Goal: Task Accomplishment & Management: Manage account settings

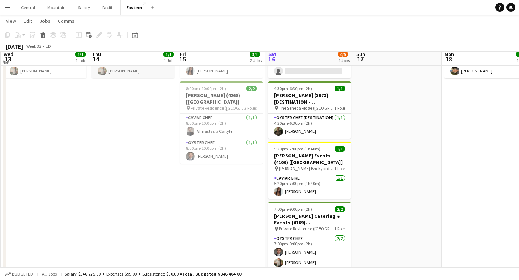
scroll to position [300, 0]
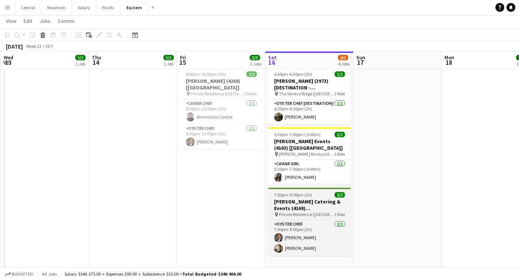
click at [310, 210] on h3 "[PERSON_NAME] Catering & Events (4169) [[GEOGRAPHIC_DATA]]" at bounding box center [309, 205] width 83 height 13
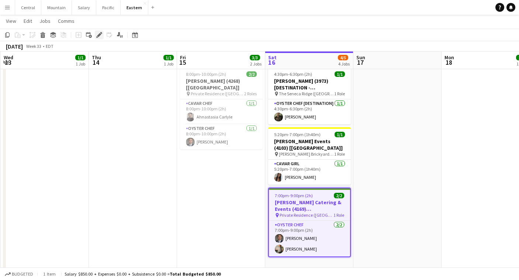
click at [98, 37] on icon "Edit" at bounding box center [99, 35] width 6 height 6
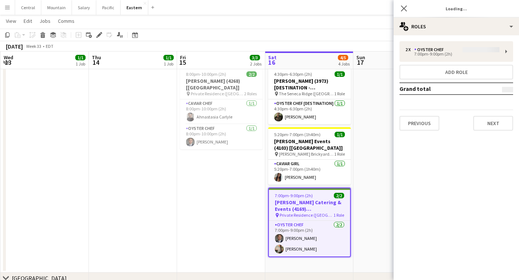
type input "**********"
click at [482, 123] on button "Next" at bounding box center [493, 123] width 40 height 15
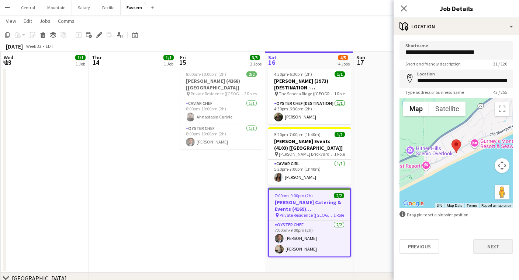
click at [490, 245] on button "Next" at bounding box center [493, 247] width 40 height 15
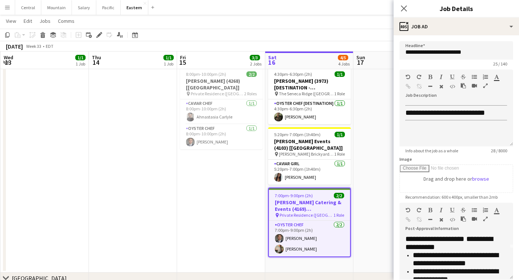
scroll to position [28, 0]
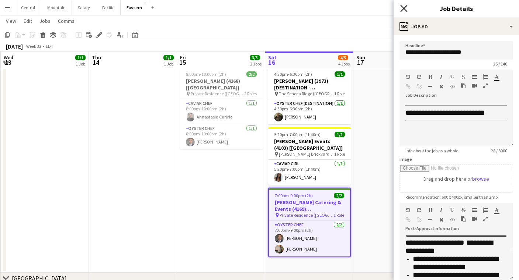
click at [406, 10] on icon "Close pop-in" at bounding box center [403, 8] width 7 height 7
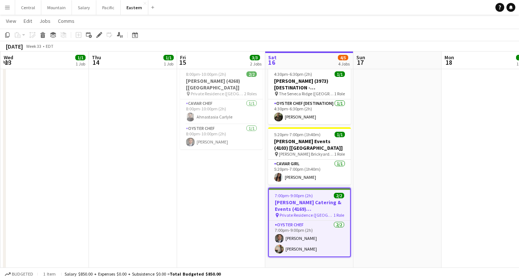
click at [3, 5] on button "Menu" at bounding box center [7, 7] width 15 height 15
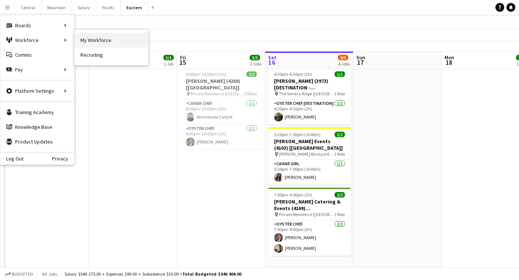
click at [88, 38] on link "My Workforce" at bounding box center [111, 40] width 74 height 15
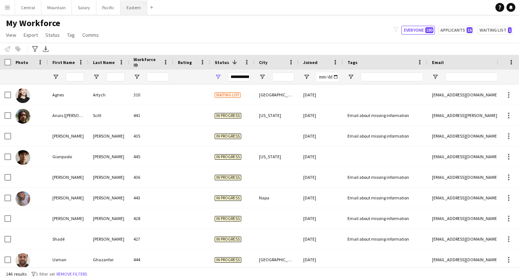
click at [123, 8] on button "Eastern Close" at bounding box center [134, 7] width 27 height 14
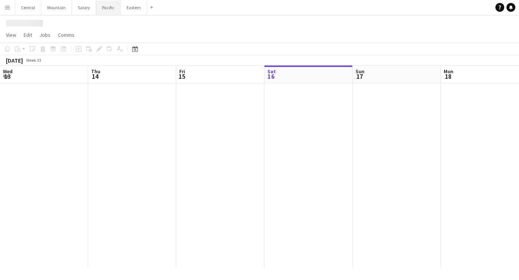
scroll to position [0, 176]
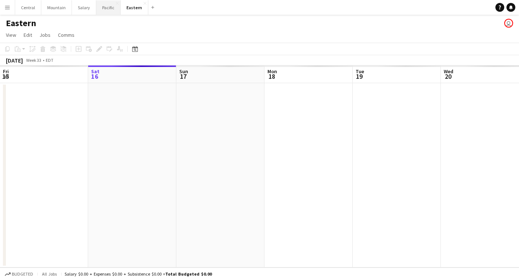
click at [99, 11] on button "Pacific Close" at bounding box center [108, 7] width 24 height 14
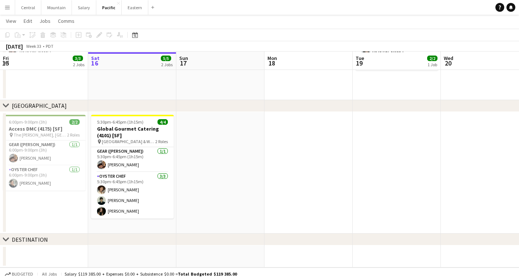
scroll to position [151, 0]
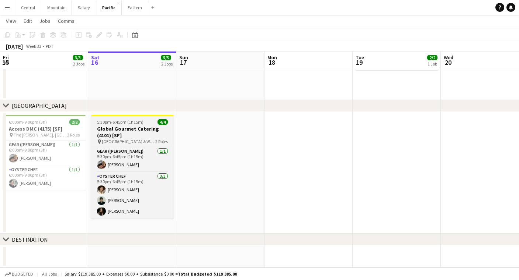
click at [130, 134] on h3 "Global Gourmet Catering (4101) [SF]" at bounding box center [132, 132] width 83 height 13
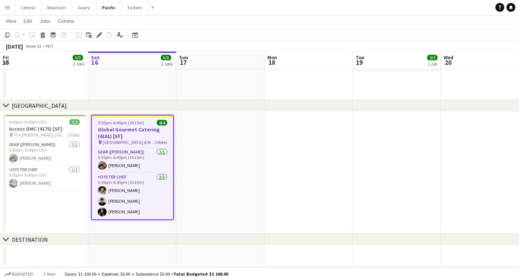
click at [94, 36] on div "Add job Add linked Job Edit Edit linked Job Applicants" at bounding box center [96, 35] width 56 height 9
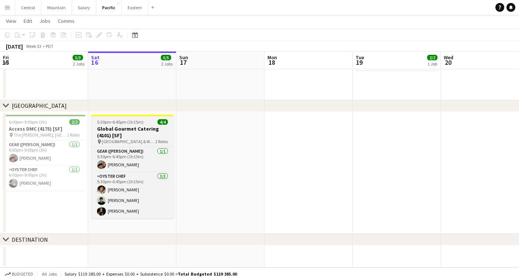
click at [123, 128] on h3 "Global Gourmet Catering (4101) [SF]" at bounding box center [132, 132] width 83 height 13
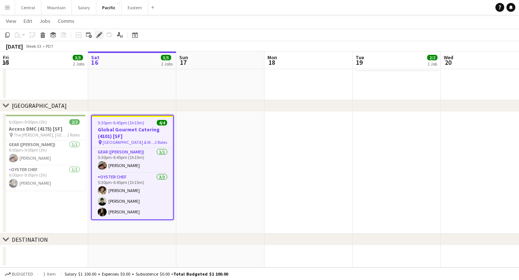
click at [100, 33] on icon at bounding box center [99, 35] width 4 height 4
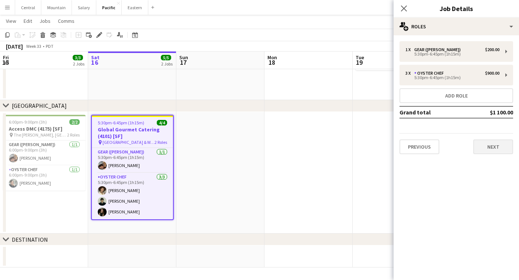
click at [489, 153] on button "Next" at bounding box center [493, 147] width 40 height 15
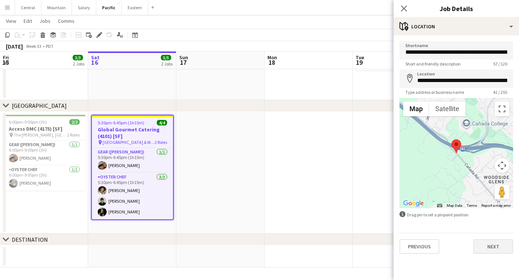
click at [479, 245] on button "Next" at bounding box center [493, 247] width 40 height 15
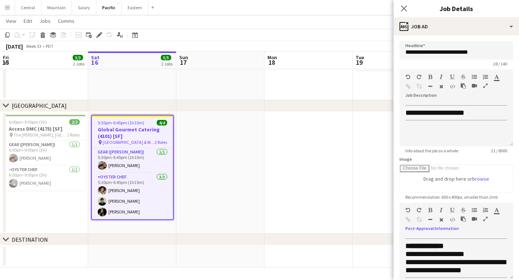
click at [485, 220] on icon "button" at bounding box center [485, 219] width 4 height 5
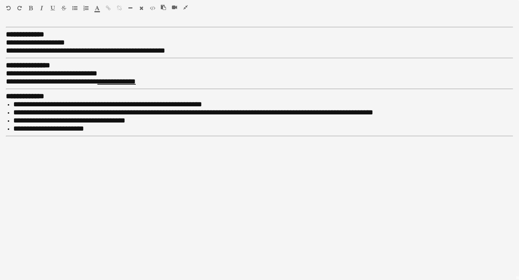
click at [184, 9] on icon "button" at bounding box center [185, 7] width 4 height 5
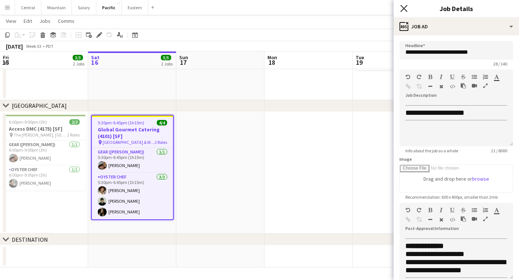
click at [404, 7] on icon "Close pop-in" at bounding box center [403, 8] width 7 height 7
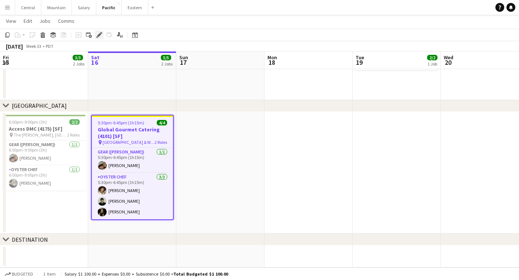
click at [101, 34] on icon at bounding box center [101, 33] width 2 height 2
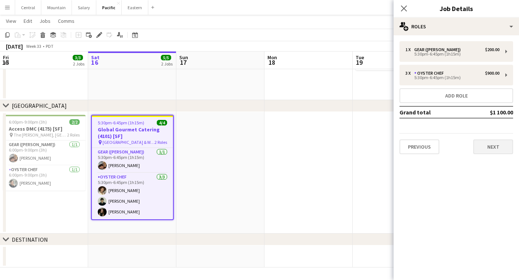
click at [479, 148] on button "Next" at bounding box center [493, 147] width 40 height 15
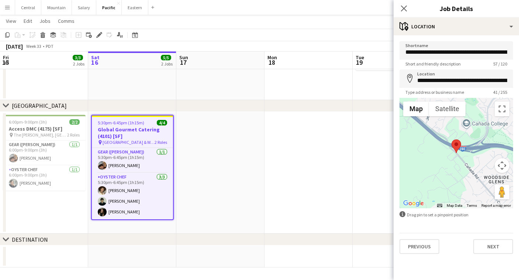
click at [405, 13] on div "Close pop-in" at bounding box center [403, 8] width 21 height 17
click at [405, 8] on icon at bounding box center [403, 8] width 7 height 7
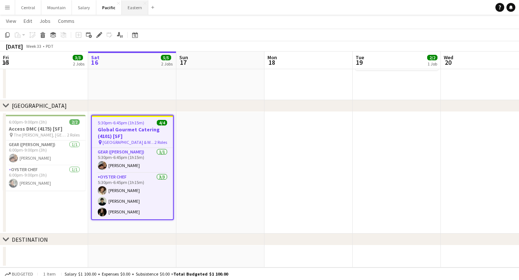
click at [129, 8] on button "Eastern Close" at bounding box center [135, 7] width 27 height 14
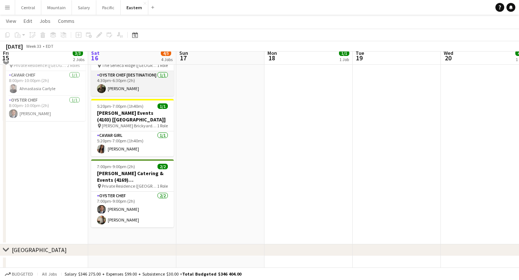
scroll to position [351, 0]
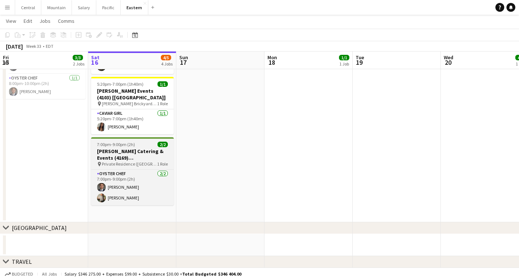
click at [106, 144] on span "7:00pm-9:00pm (2h)" at bounding box center [116, 145] width 38 height 6
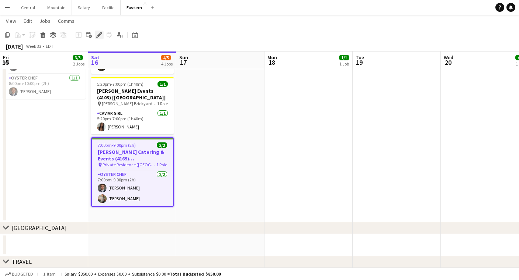
click at [97, 38] on icon at bounding box center [97, 37] width 2 height 2
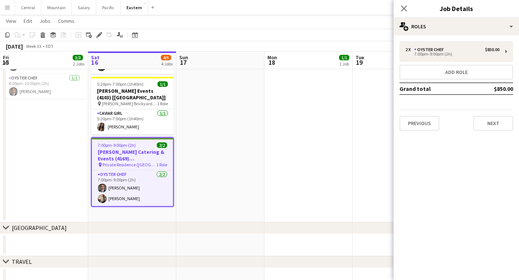
click at [491, 116] on button "Next" at bounding box center [493, 123] width 40 height 15
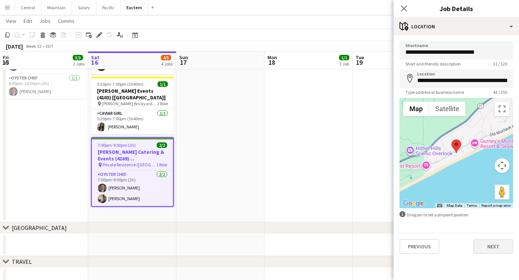
click at [495, 241] on button "Next" at bounding box center [493, 247] width 40 height 15
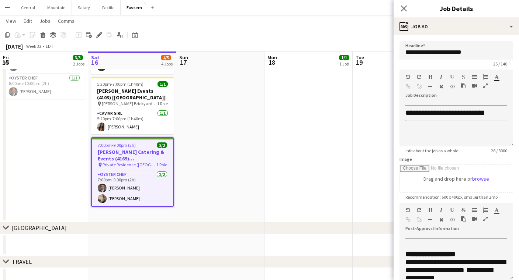
scroll to position [1, 0]
click at [402, 6] on icon "Close pop-in" at bounding box center [403, 8] width 7 height 7
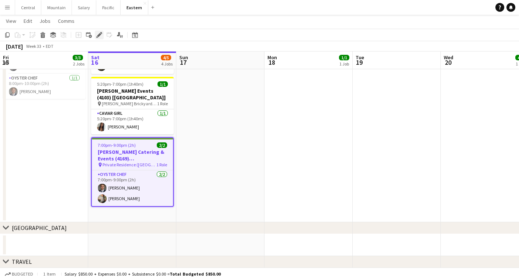
click at [100, 38] on div "Edit" at bounding box center [99, 35] width 9 height 9
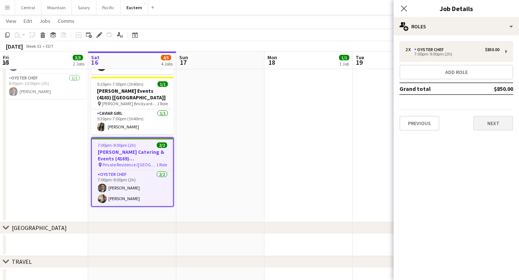
click at [506, 121] on button "Next" at bounding box center [493, 123] width 40 height 15
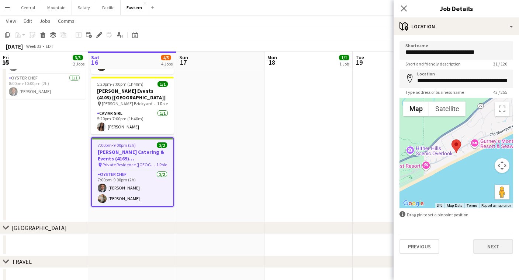
click at [498, 254] on button "Next" at bounding box center [493, 247] width 40 height 15
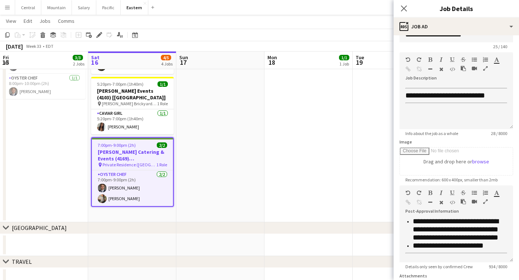
scroll to position [17, 0]
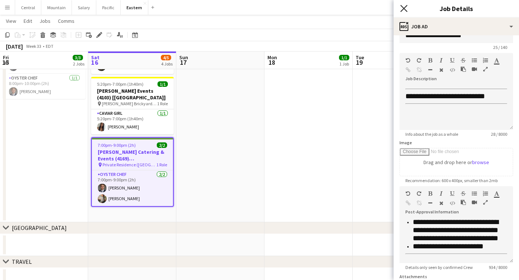
click at [402, 9] on icon "Close pop-in" at bounding box center [403, 8] width 7 height 7
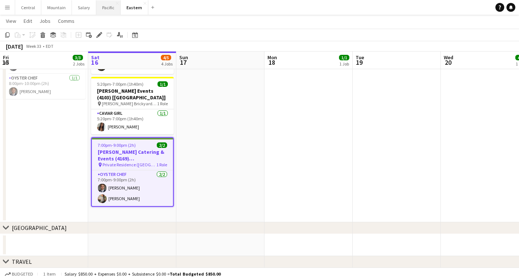
click at [105, 11] on button "Pacific Close" at bounding box center [108, 7] width 24 height 14
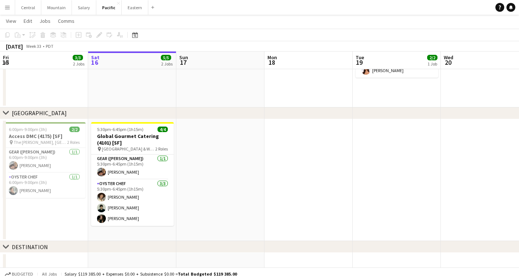
scroll to position [146, 0]
